Goal: Task Accomplishment & Management: Complete application form

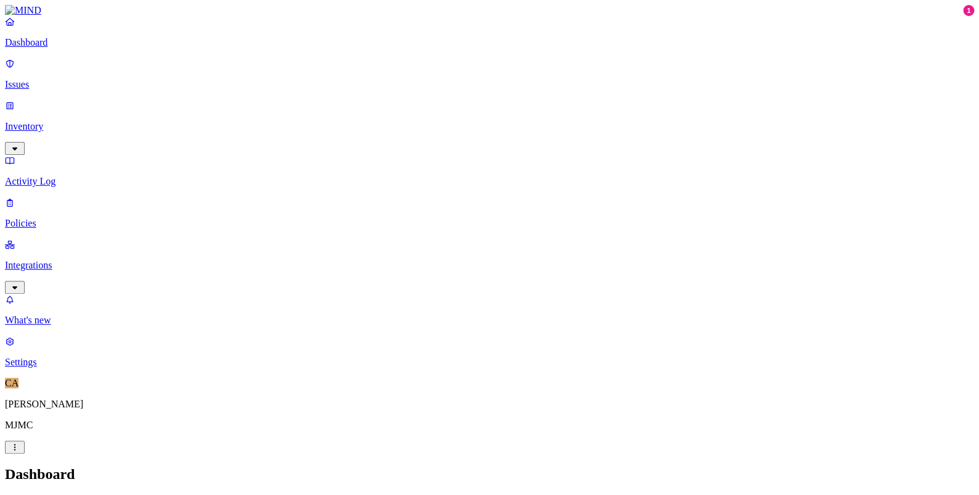
drag, startPoint x: 413, startPoint y: 122, endPoint x: 431, endPoint y: 141, distance: 27.1
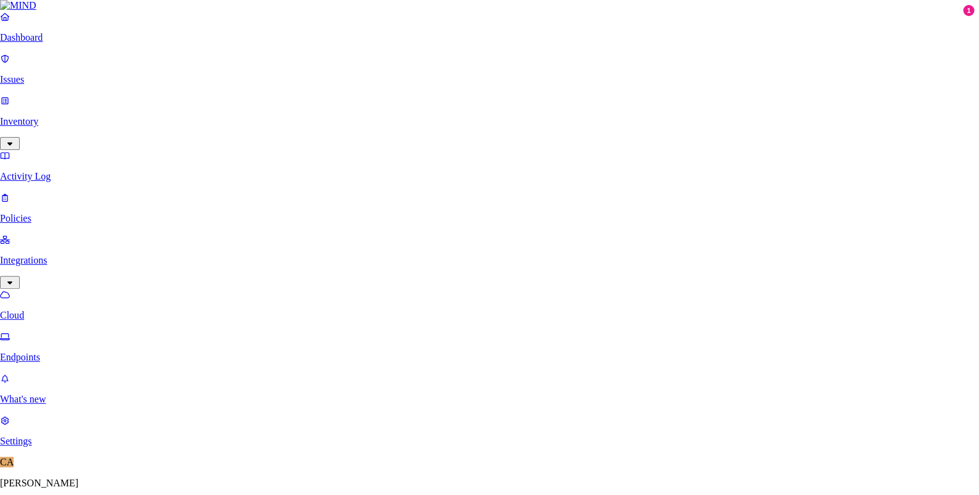
drag, startPoint x: 519, startPoint y: 105, endPoint x: 531, endPoint y: 104, distance: 11.8
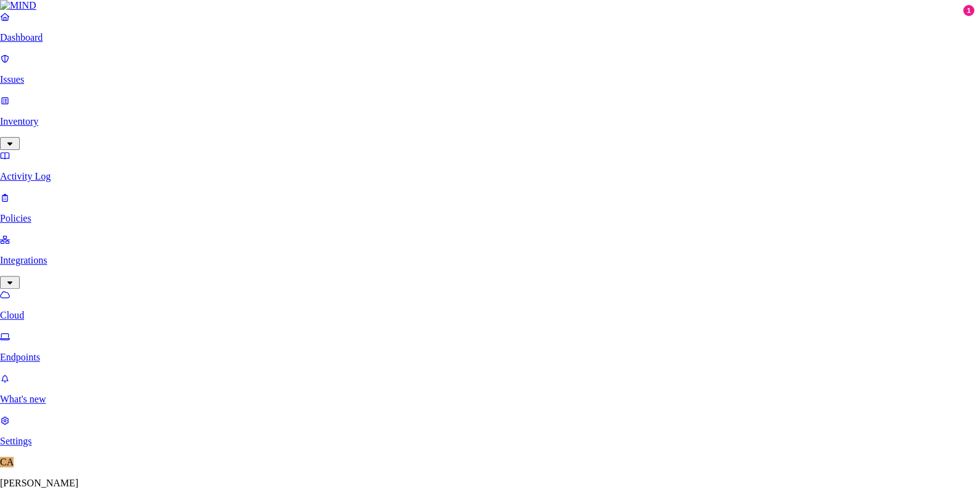
type input "Lanco O365-Mind Integration"
paste input "4df9b296-f6fa-4f64-9d59-19ab01f98e7d"
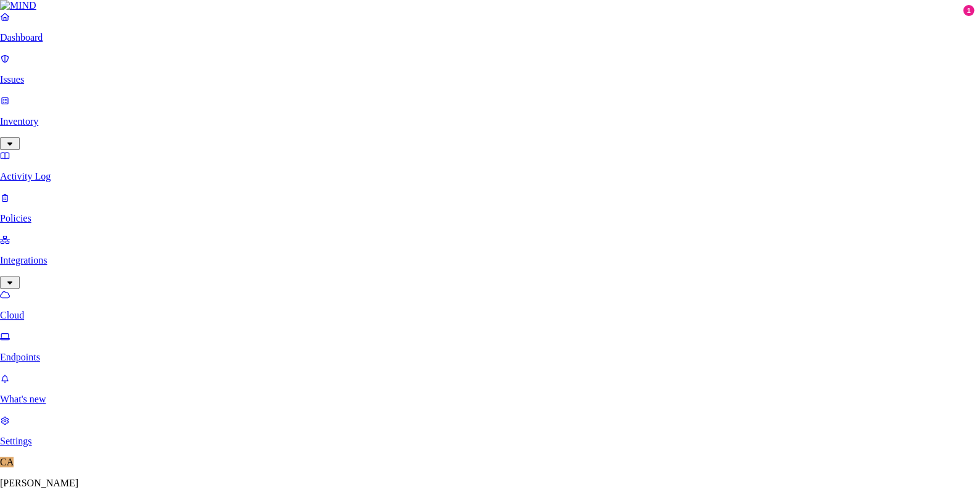
type input "4df9b296-f6fa-4f64-9d59-19ab01f98e7d"
paste input "4df9b296-f6fa-4f64-9d59-19ab01f98e7d"
type input "4df9b296-f6fa-4f64-9d59-19ab01f98e7d"
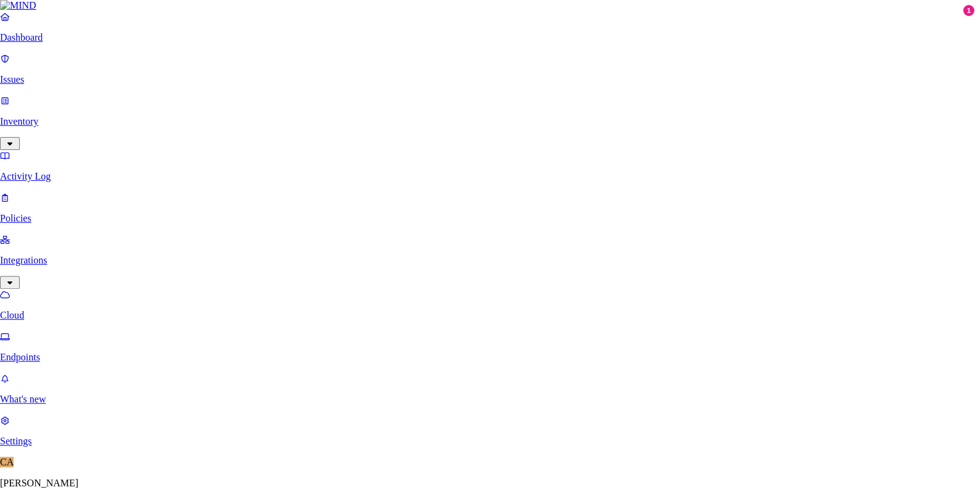
paste input "DwG8Q~1jDYytXgUnrBeTYh107QUXlDdBOlVdkdte"
type input "DwG8Q~1jDYytXgUnrBeTYh107QUXlDdBOlVdkdte"
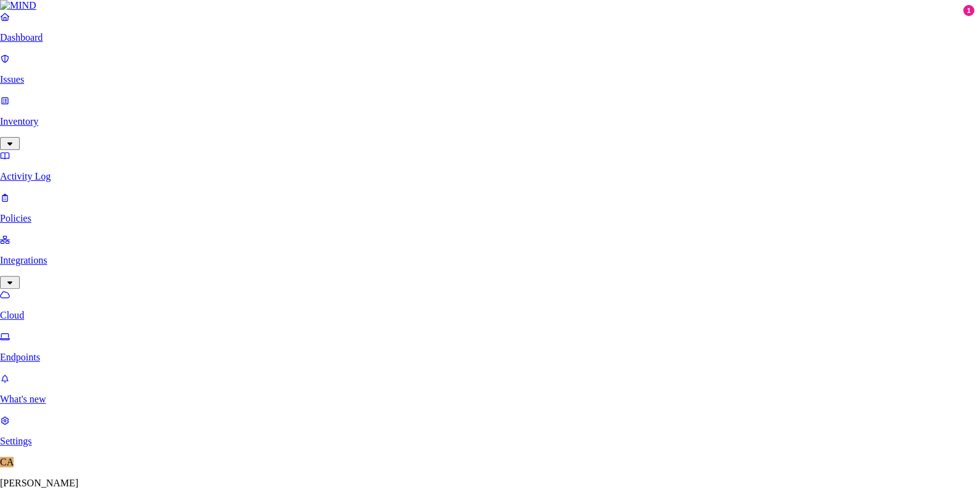
type input "Lanco MIND DLP O365 Integration"
paste input "DwG8Q~1jDYytXgUnrBeTYh107QUXlDdBOlVdkdte"
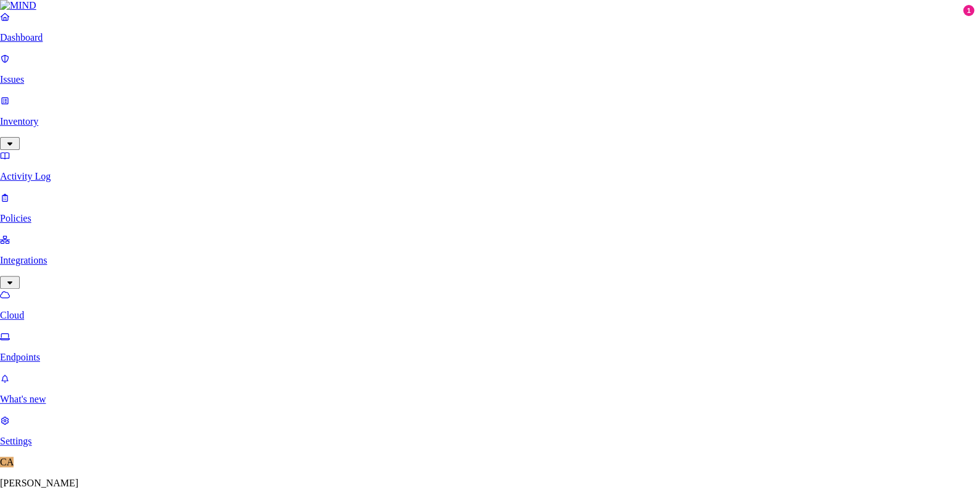
type input "DwG8Q~1jDYytXgUnrBeTYh107QUXlDdBOlVdkdte"
paste input "4df9b296-f6fa-4f64-9d59-19ab01f98e7d"
type input "4df9b296-f6fa-4f64-9d59-19ab01f98e7d"
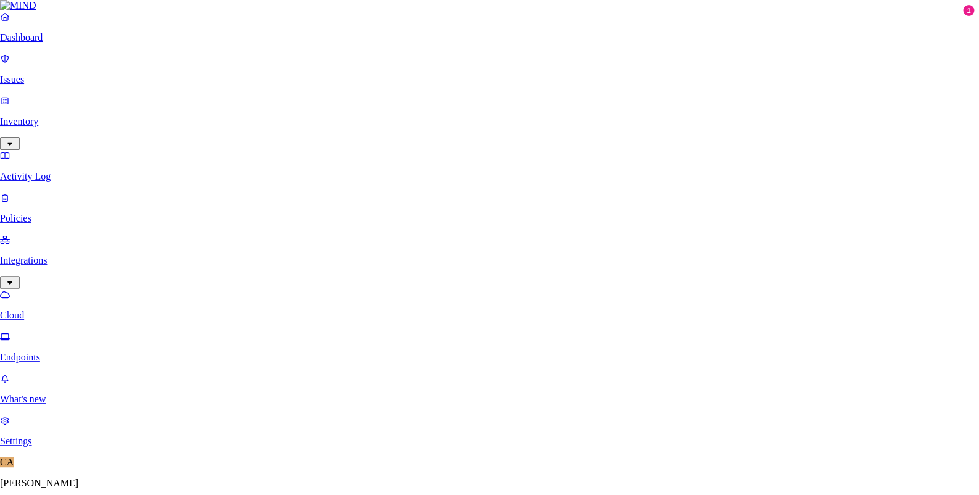
paste input "7a9d9bb3-ea7c-4c70-b729-67a59129c87a"
type input "7a9d9bb3-ea7c-4c70-b729-67a59129c87a"
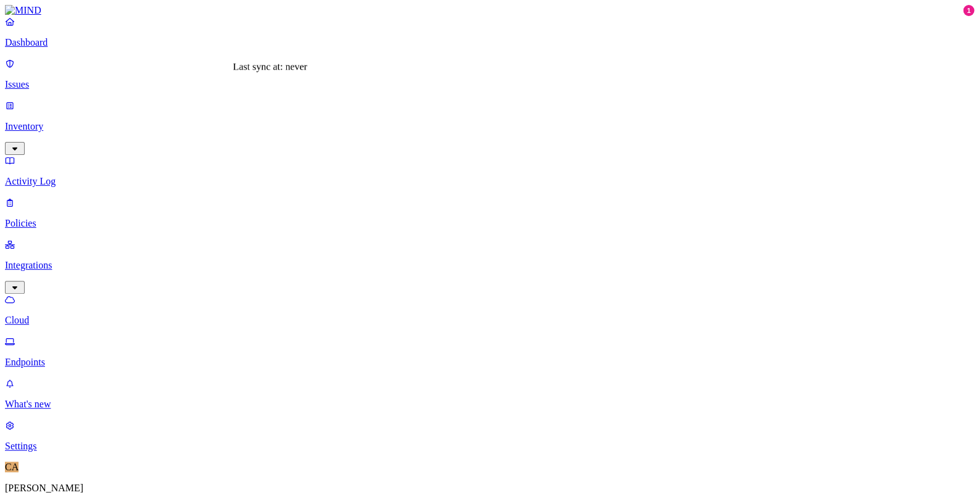
click at [40, 121] on p "Inventory" at bounding box center [489, 126] width 969 height 11
click at [48, 260] on p "Activity Log" at bounding box center [489, 265] width 969 height 11
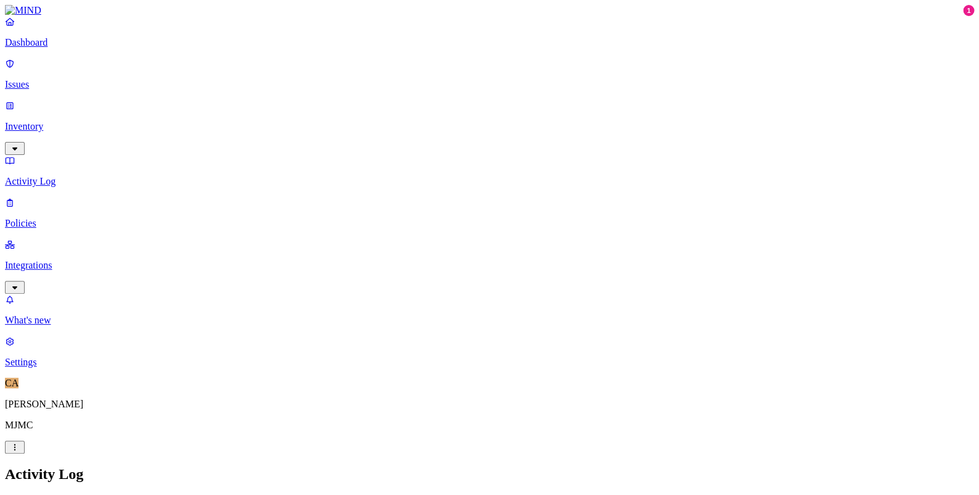
click at [92, 260] on p "Integrations" at bounding box center [489, 265] width 969 height 11
click at [86, 176] on p "Activity Log" at bounding box center [489, 181] width 969 height 11
click at [84, 121] on p "Inventory" at bounding box center [489, 126] width 969 height 11
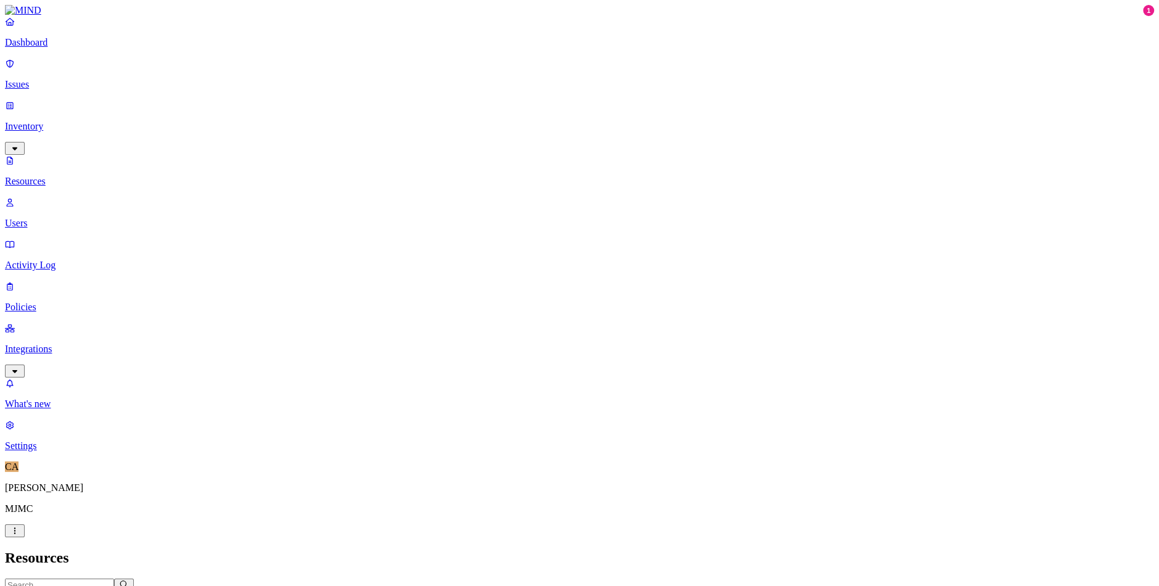
drag, startPoint x: 360, startPoint y: 146, endPoint x: 468, endPoint y: 140, distance: 107.5
drag, startPoint x: 563, startPoint y: 140, endPoint x: 573, endPoint y: 142, distance: 10.0
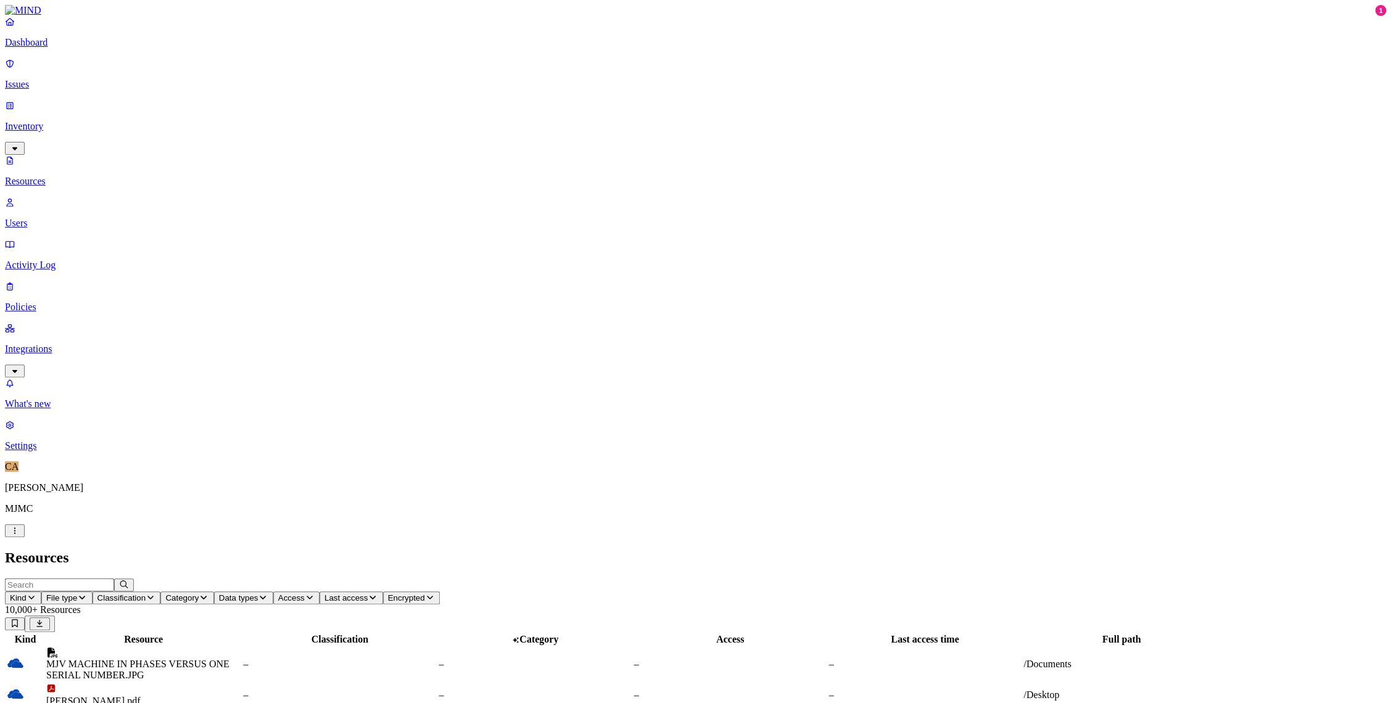
click at [47, 218] on p "Users" at bounding box center [695, 223] width 1381 height 11
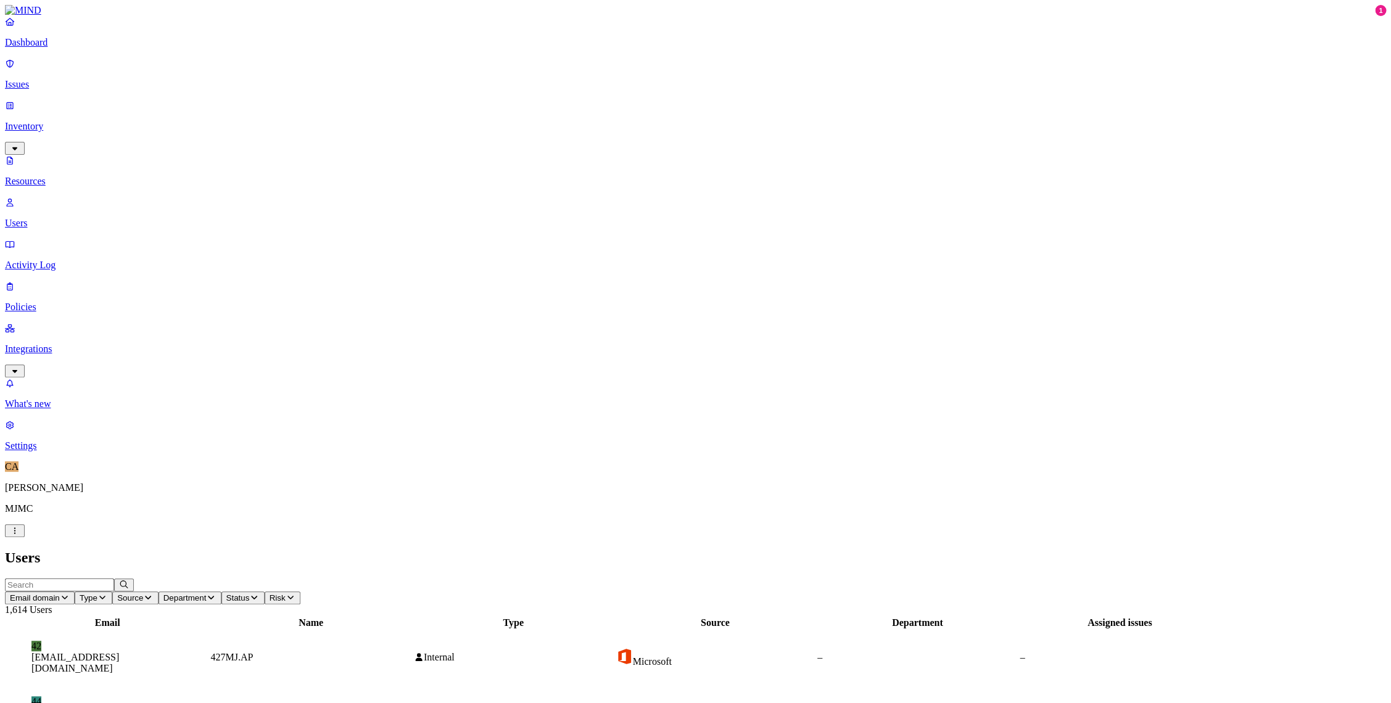
click at [86, 155] on link "Resources" at bounding box center [695, 171] width 1381 height 32
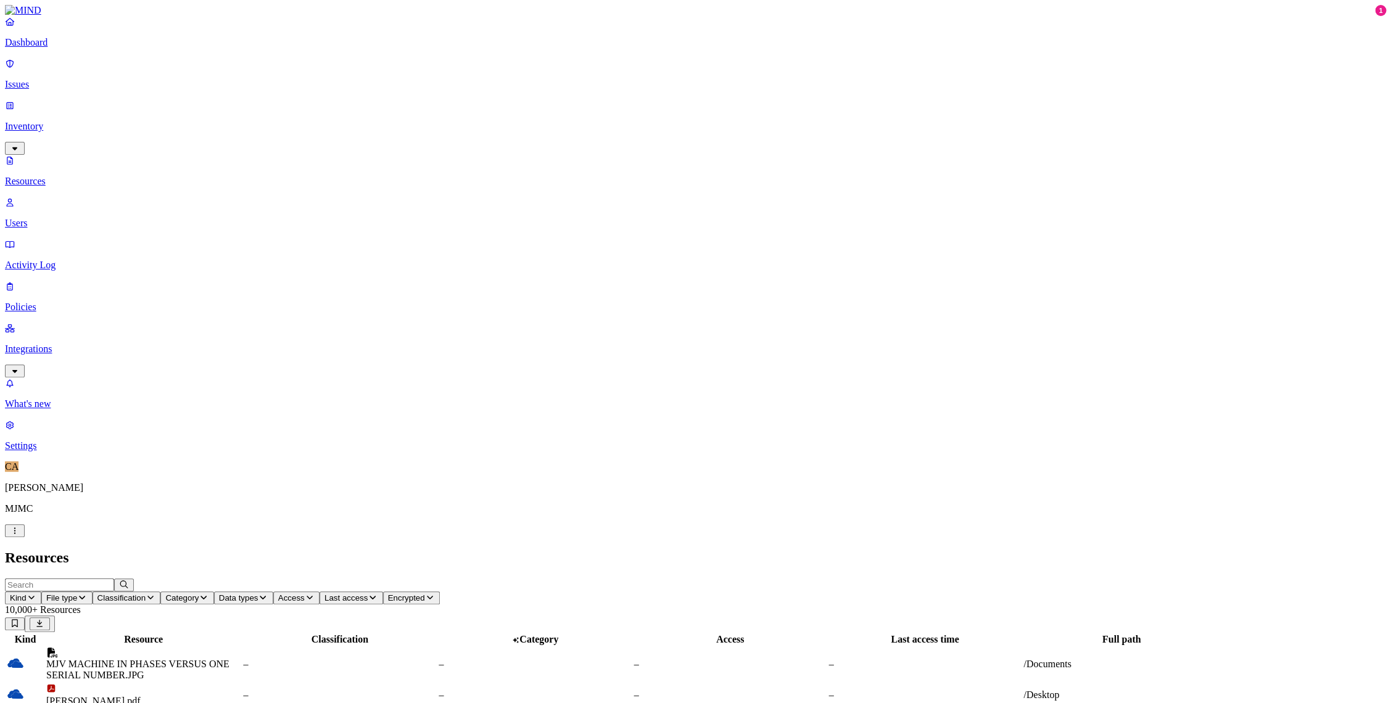
click at [51, 344] on p "Integrations" at bounding box center [695, 349] width 1381 height 11
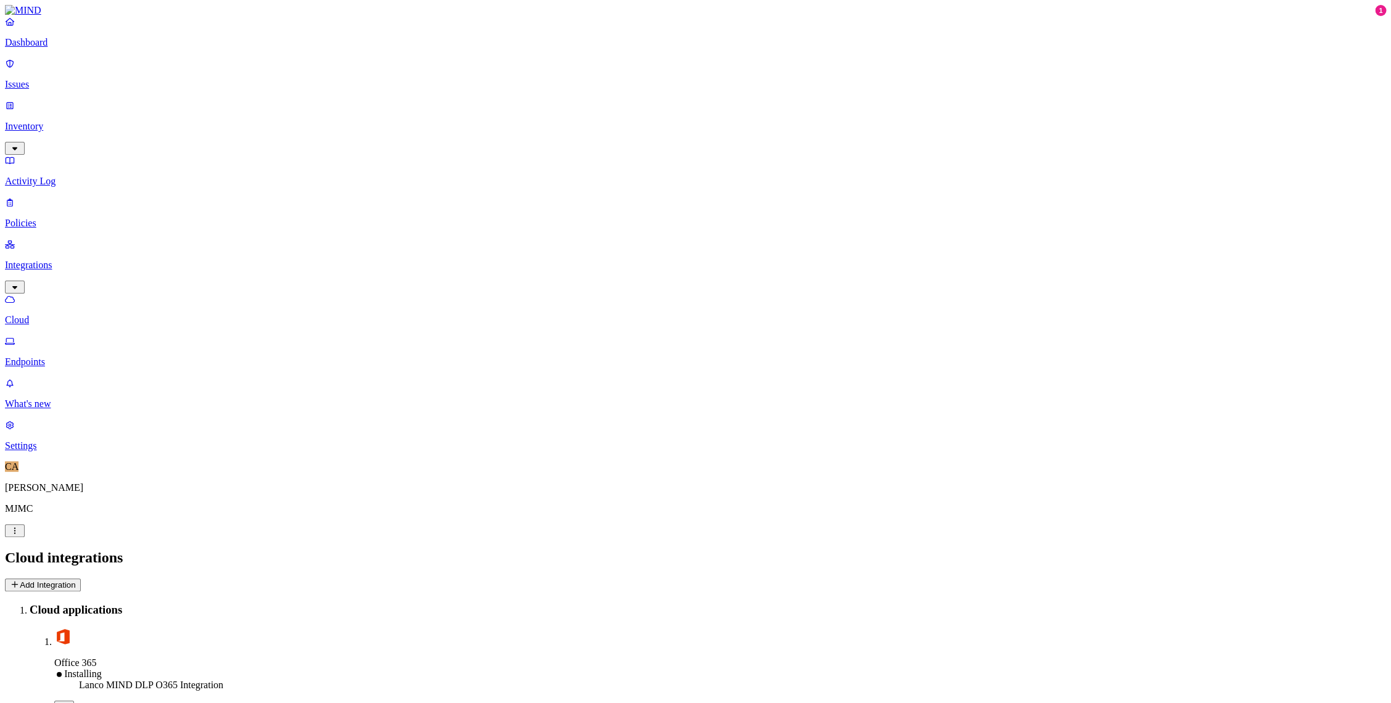
click at [81, 494] on button "Add Integration" at bounding box center [43, 585] width 76 height 13
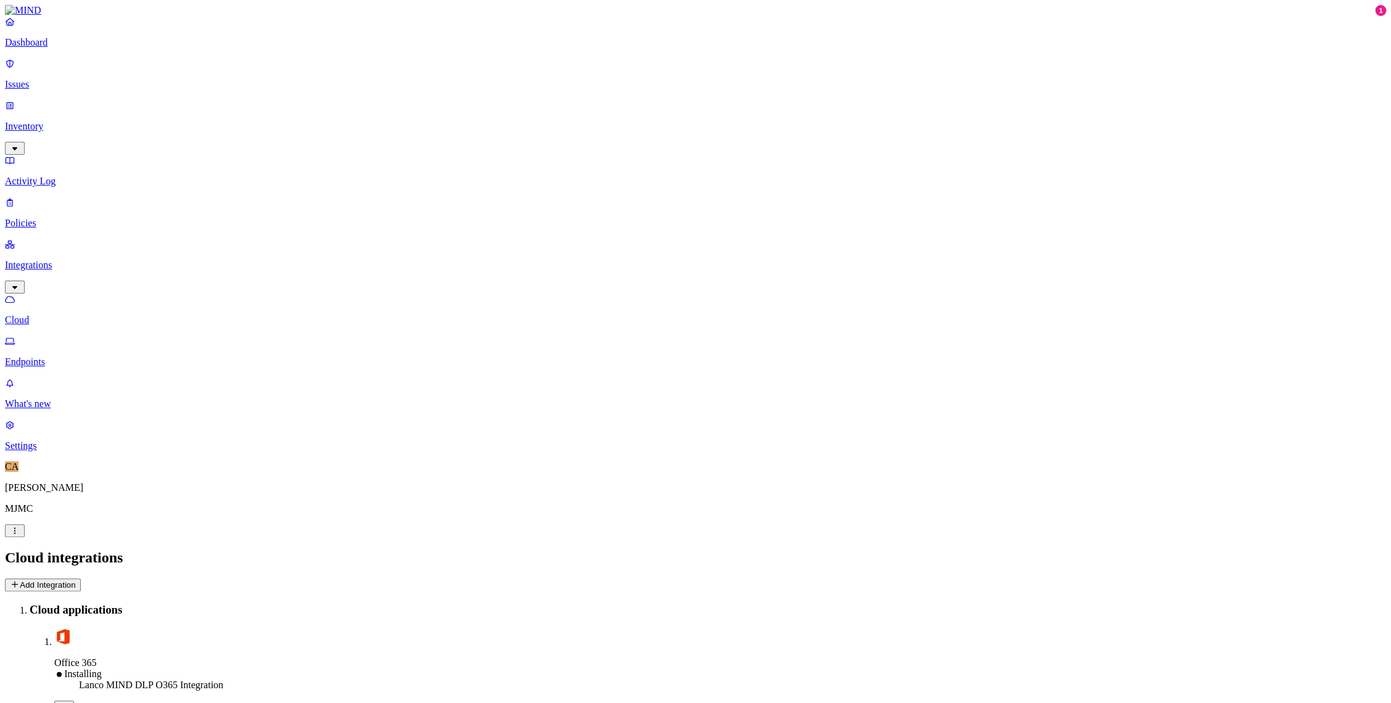
click at [63, 176] on p "Activity Log" at bounding box center [695, 181] width 1381 height 11
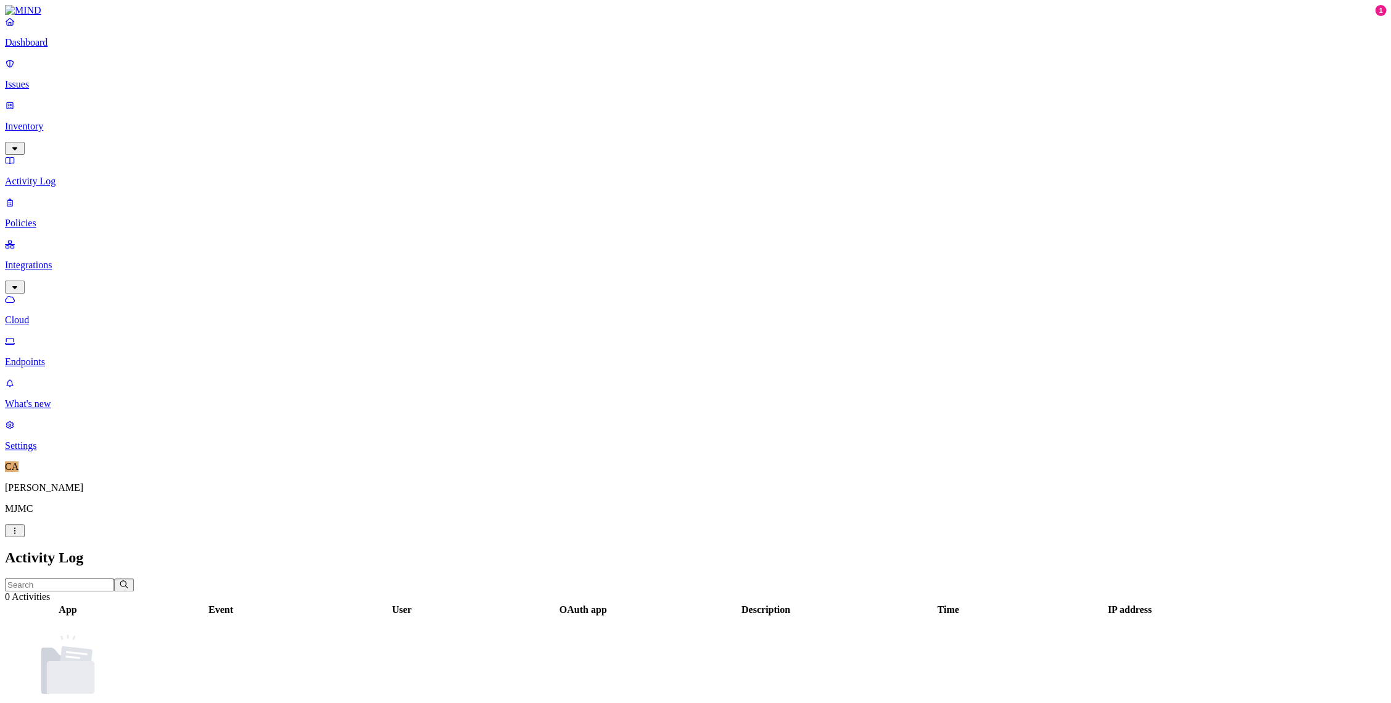
drag, startPoint x: 64, startPoint y: 100, endPoint x: 72, endPoint y: 102, distance: 8.4
click at [64, 121] on p "Inventory" at bounding box center [695, 126] width 1381 height 11
